Goal: Information Seeking & Learning: Learn about a topic

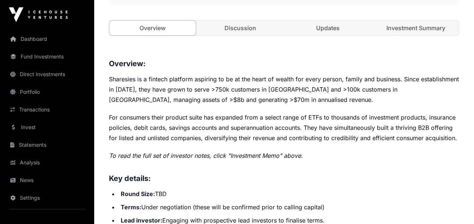
scroll to position [257, 0]
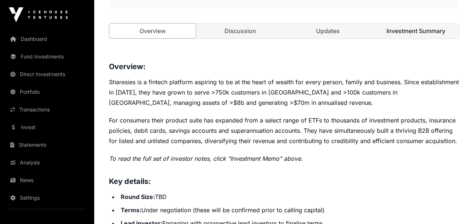
click at [419, 31] on link "Investment Summary" at bounding box center [415, 31] width 86 height 15
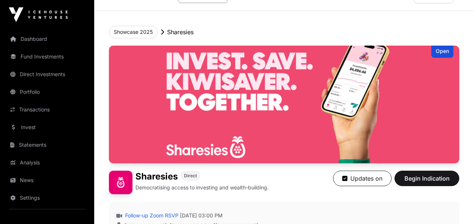
scroll to position [14, 0]
